Goal: Task Accomplishment & Management: Complete application form

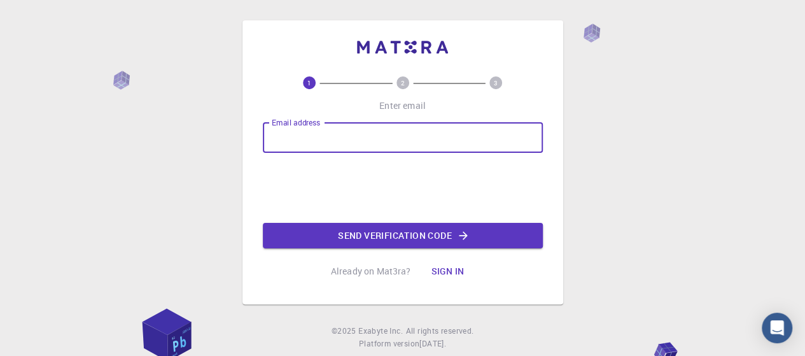
click at [415, 123] on input "Email address" at bounding box center [403, 137] width 280 height 31
type input "[EMAIL_ADDRESS][DOMAIN_NAME]"
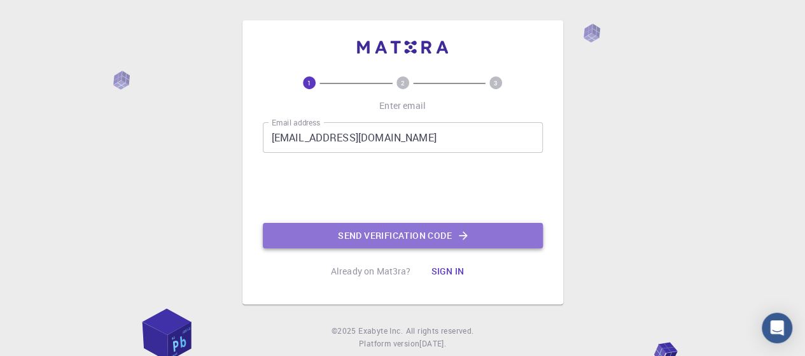
click at [328, 234] on button "Send verification code" at bounding box center [403, 235] width 280 height 25
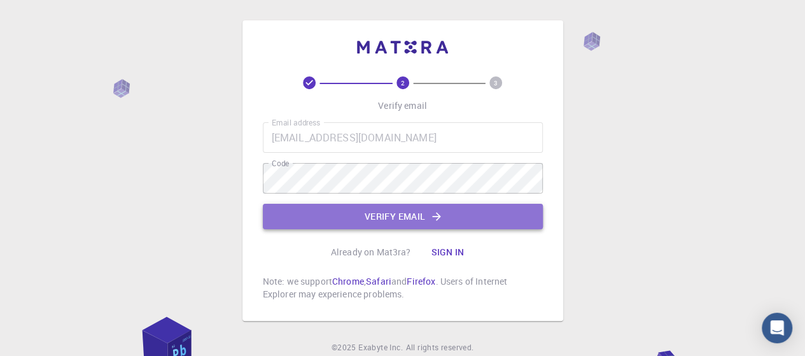
click at [350, 216] on button "Verify email" at bounding box center [403, 216] width 280 height 25
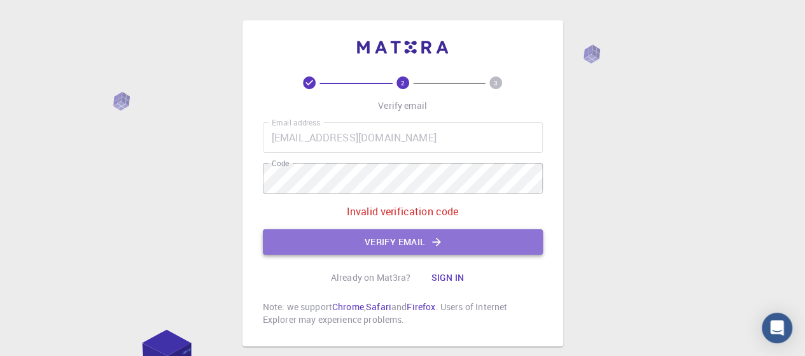
click at [349, 247] on button "Verify email" at bounding box center [403, 241] width 280 height 25
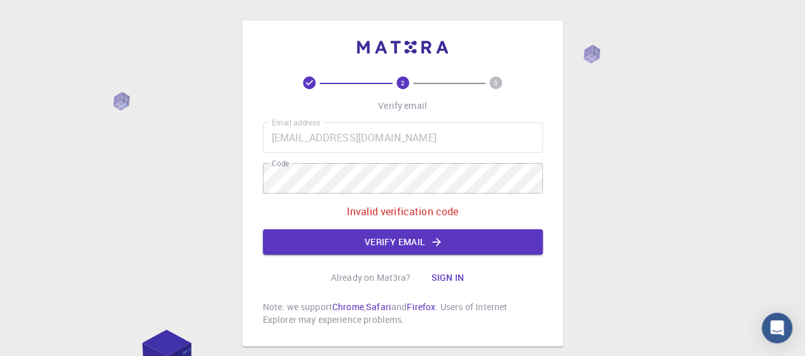
click at [347, 194] on div "Email address [EMAIL_ADDRESS][DOMAIN_NAME] Email address Code Code Invalid veri…" at bounding box center [403, 188] width 280 height 132
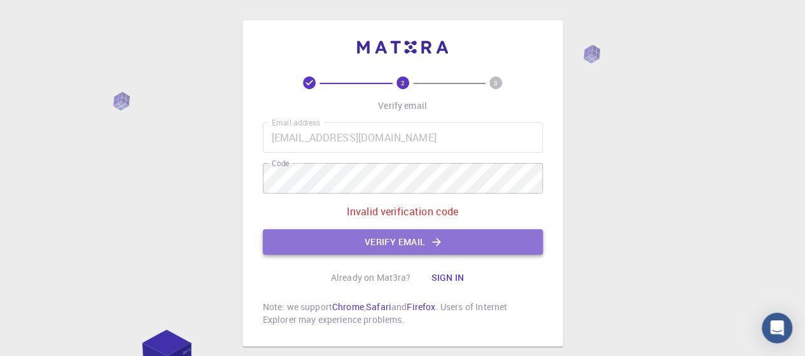
click at [364, 237] on button "Verify email" at bounding box center [403, 241] width 280 height 25
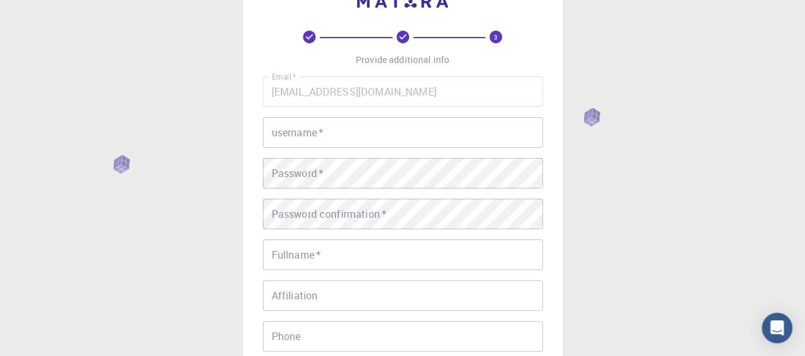
scroll to position [34, 0]
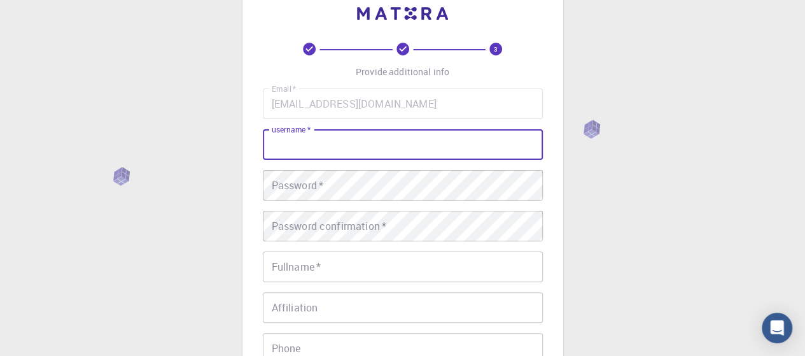
click at [350, 144] on input "username   *" at bounding box center [403, 144] width 280 height 31
type input "Yumna"
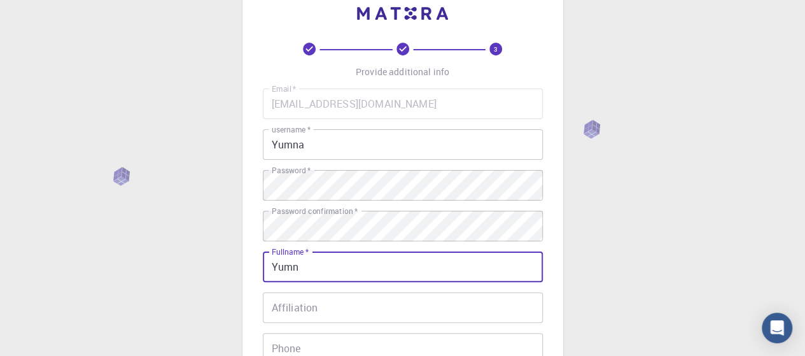
type input "[PERSON_NAME]"
type input "03022873985"
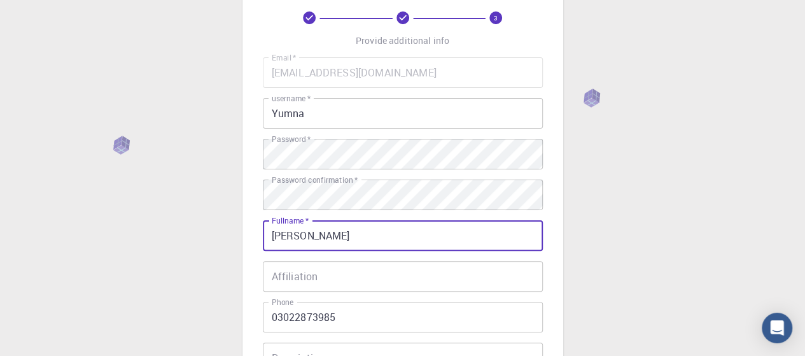
scroll to position [80, 0]
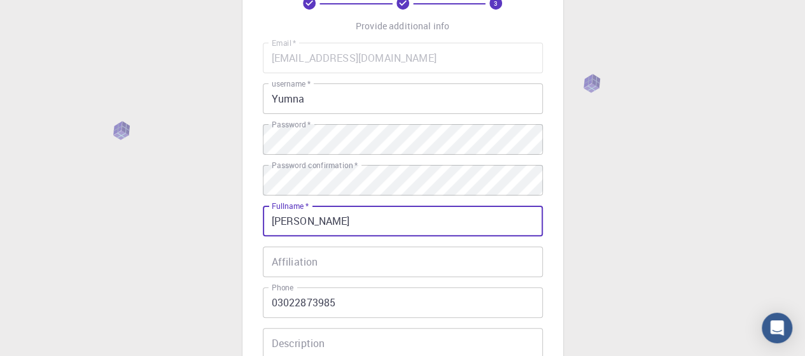
click at [382, 270] on input "Affiliation" at bounding box center [403, 261] width 280 height 31
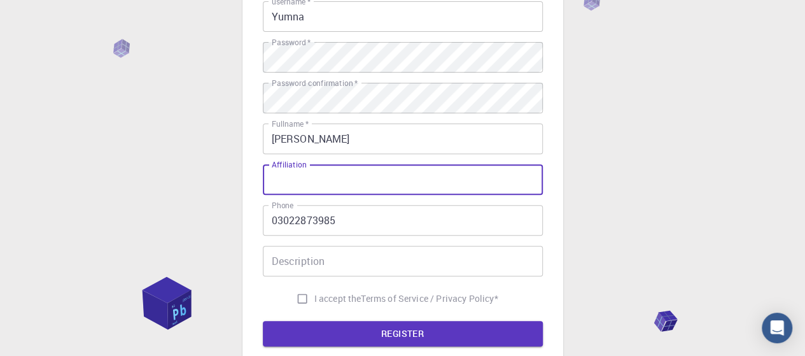
scroll to position [162, 0]
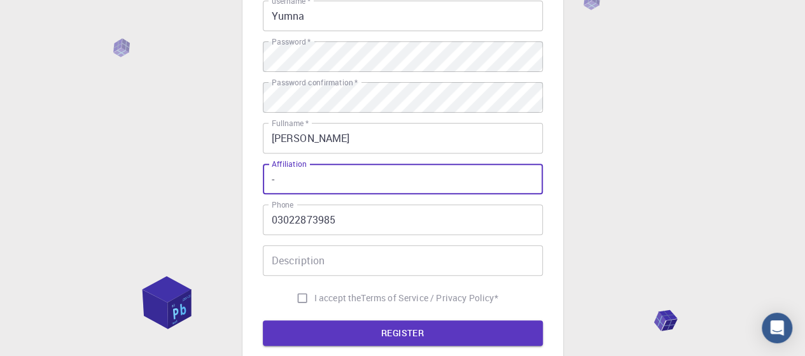
type input "-"
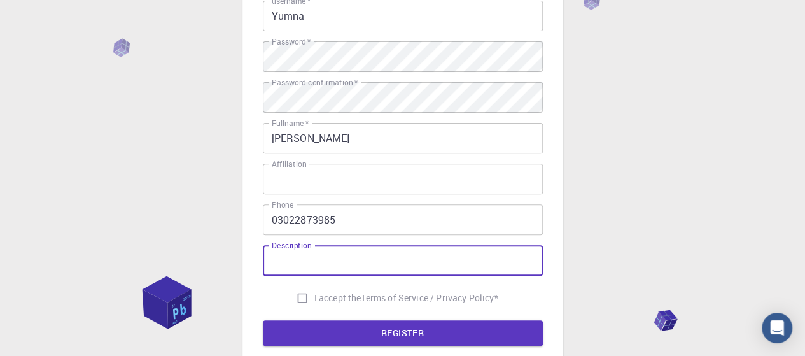
click at [382, 270] on input "Description" at bounding box center [403, 260] width 280 height 31
type input "-"
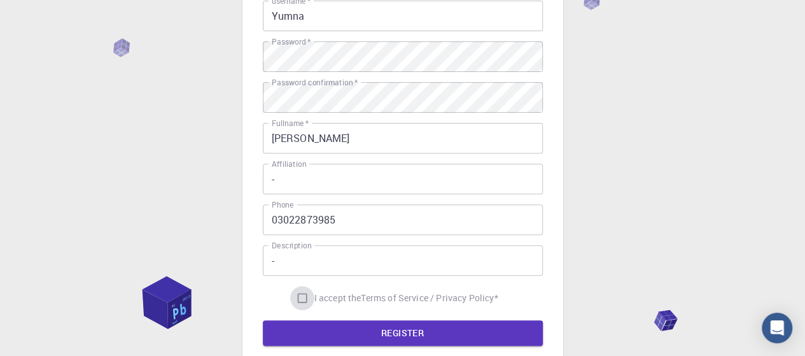
click at [293, 304] on input "I accept the Terms of Service / Privacy Policy *" at bounding box center [302, 298] width 24 height 24
checkbox input "true"
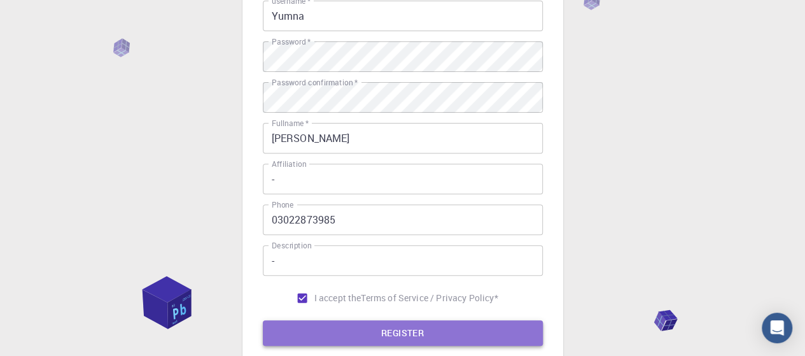
click at [309, 323] on button "REGISTER" at bounding box center [403, 332] width 280 height 25
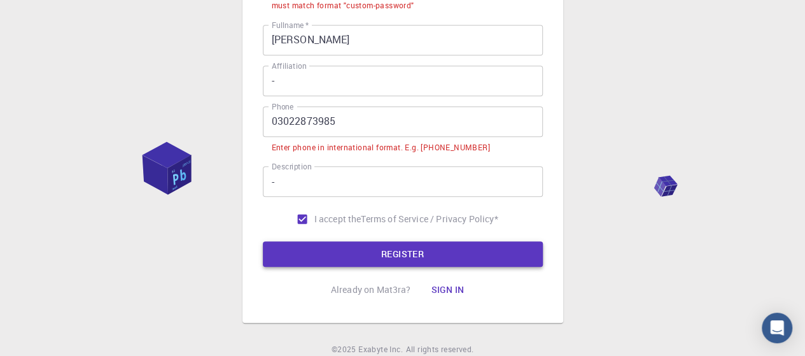
scroll to position [403, 0]
